Goal: Transaction & Acquisition: Download file/media

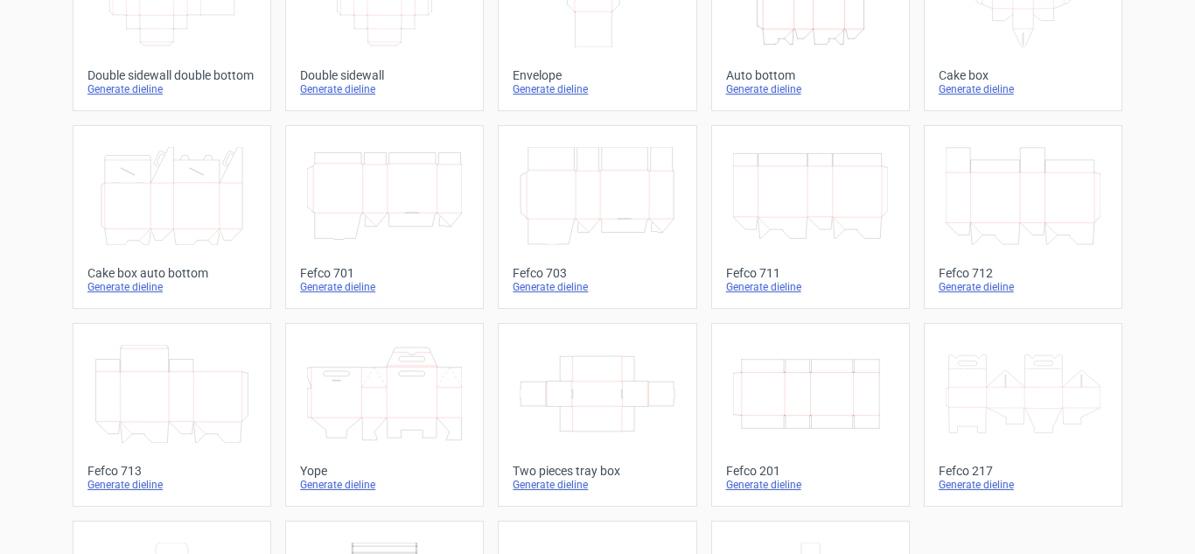
scroll to position [376, 0]
click at [802, 390] on icon "Width Depth Height" at bounding box center [810, 393] width 155 height 98
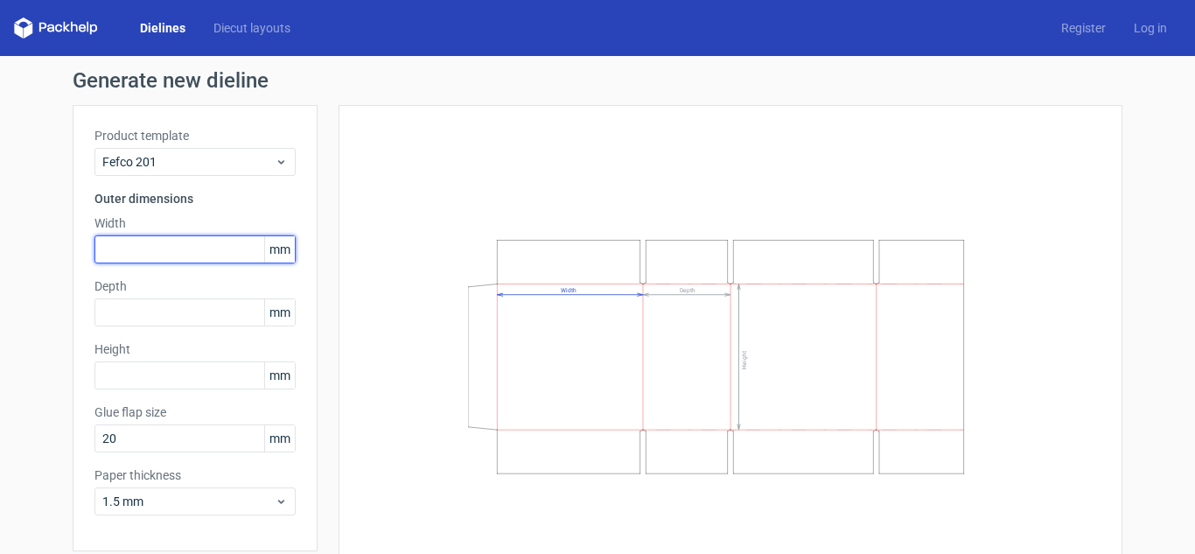
click at [176, 258] on input "text" at bounding box center [194, 249] width 201 height 28
type input "217"
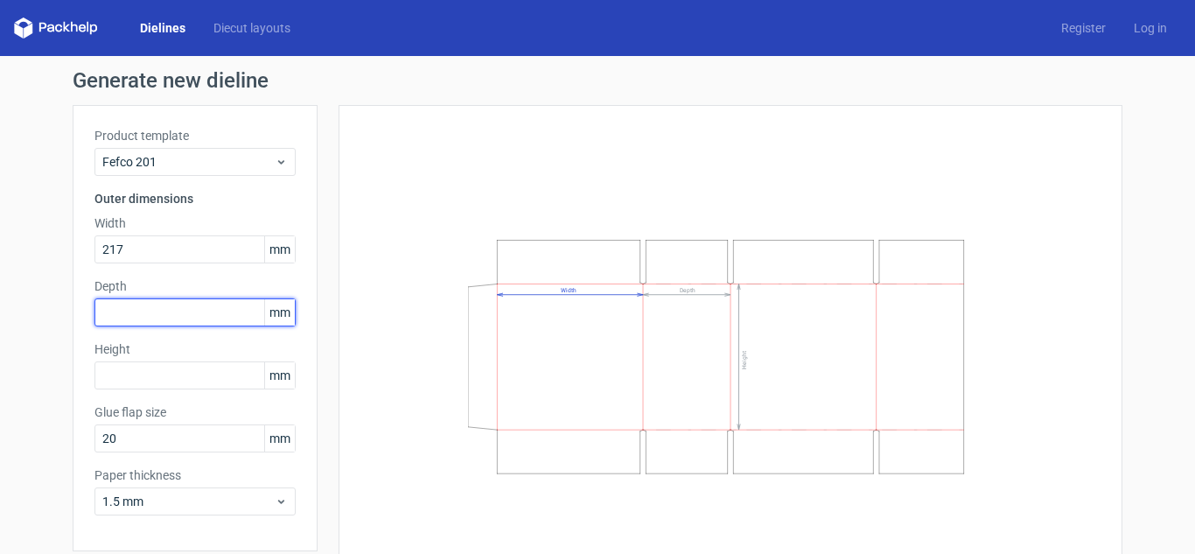
click at [160, 316] on input "text" at bounding box center [194, 312] width 201 height 28
type input "158"
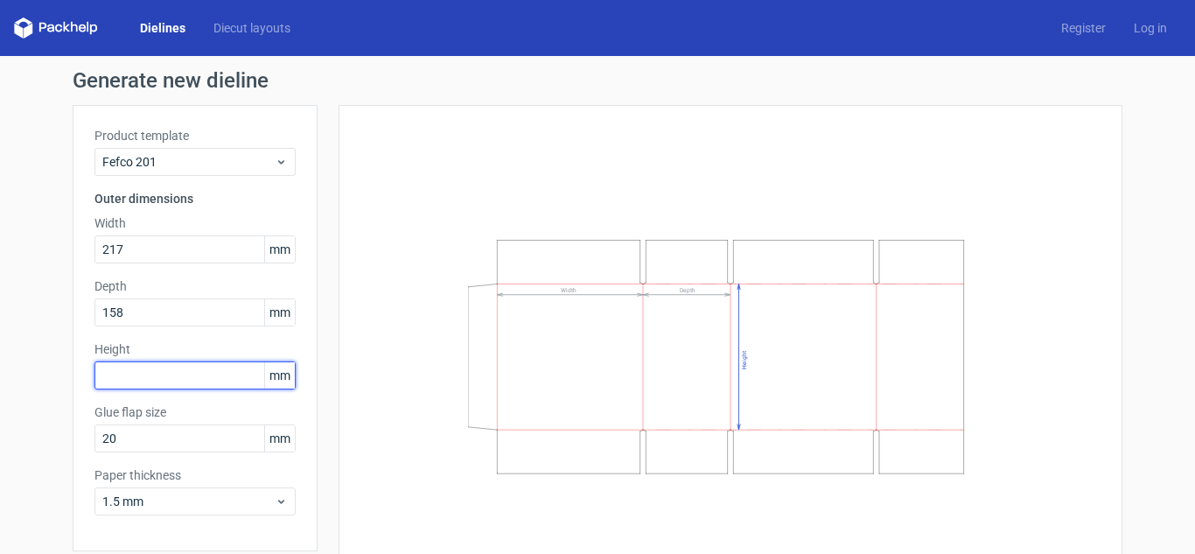
click at [143, 373] on input "text" at bounding box center [194, 375] width 201 height 28
type input "118"
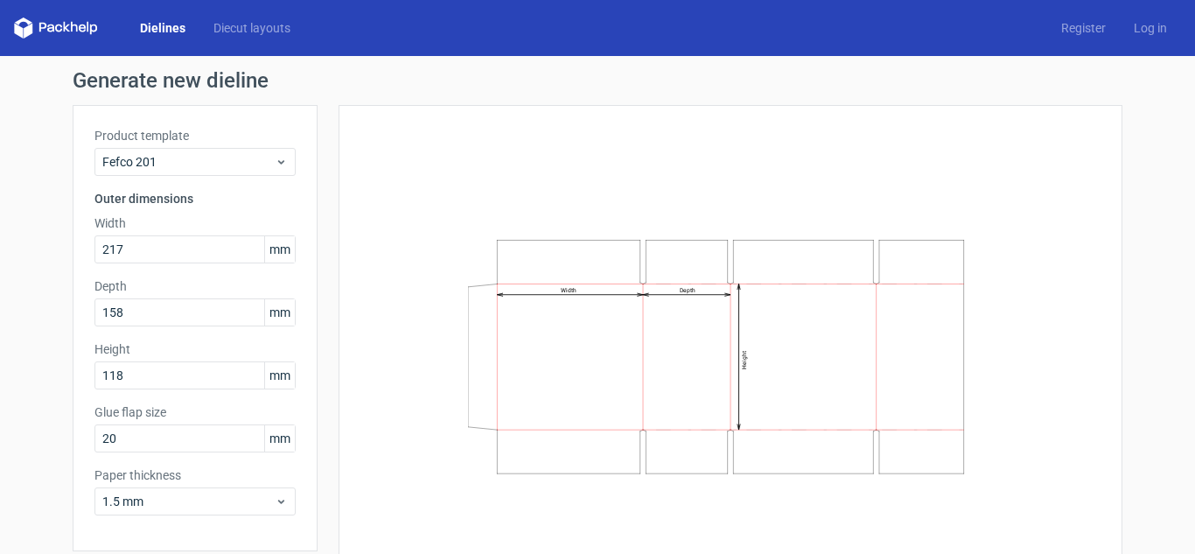
click at [346, 437] on div "Width Depth Height" at bounding box center [731, 356] width 784 height 503
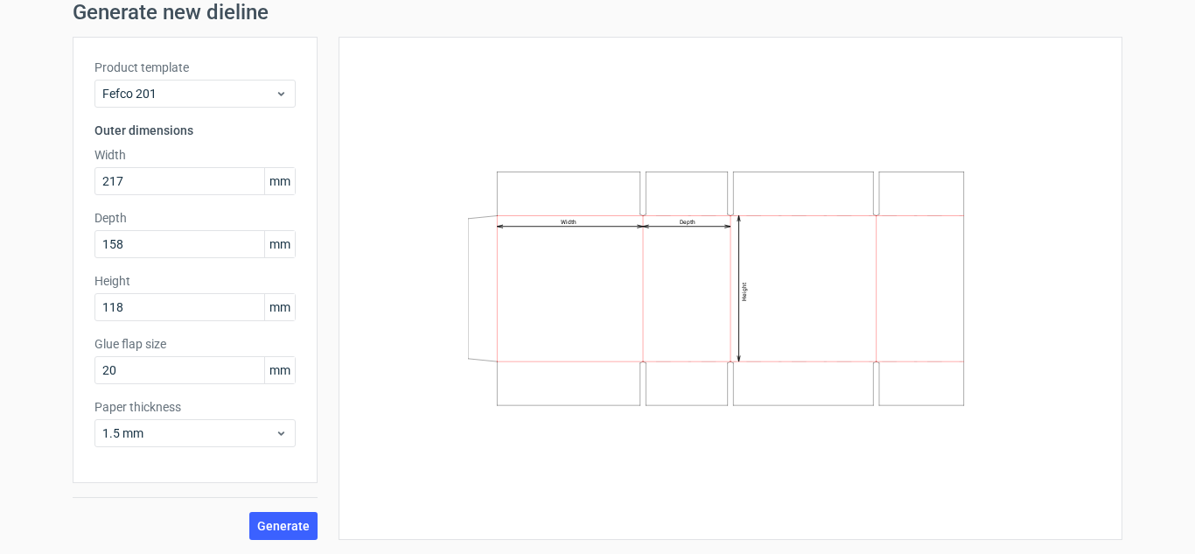
click at [276, 511] on div "Generate" at bounding box center [195, 511] width 245 height 57
click at [274, 520] on span "Generate" at bounding box center [283, 526] width 52 height 12
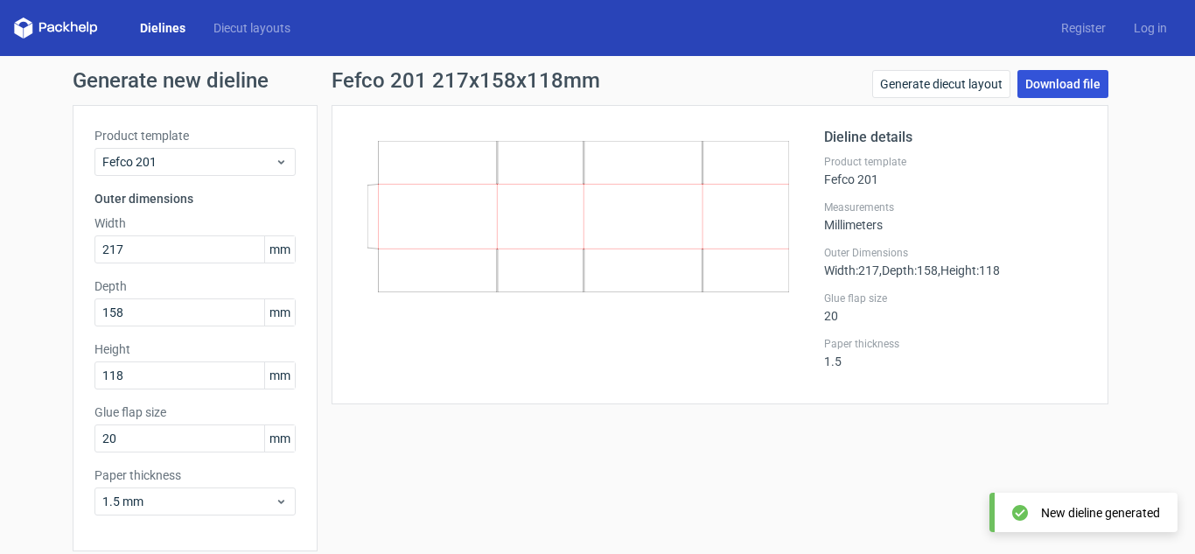
click at [1066, 80] on link "Download file" at bounding box center [1063, 84] width 91 height 28
click at [1033, 83] on link "Download file" at bounding box center [1063, 84] width 91 height 28
